Goal: Transaction & Acquisition: Book appointment/travel/reservation

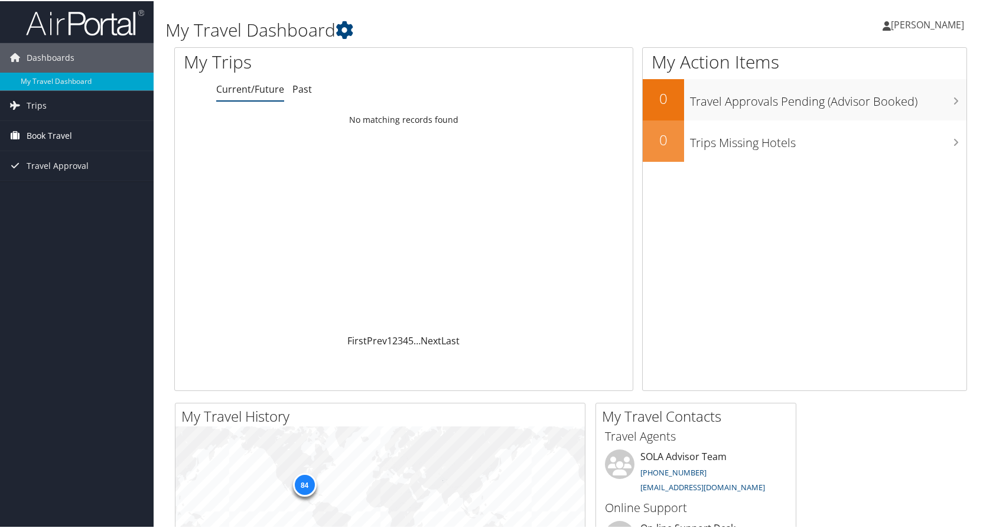
click at [63, 132] on span "Book Travel" at bounding box center [49, 135] width 45 height 30
click at [48, 174] on link "Book/Manage Online Trips" at bounding box center [77, 176] width 154 height 18
click at [66, 177] on link "Book/Manage Online Trips" at bounding box center [77, 176] width 154 height 18
